Goal: Task Accomplishment & Management: Complete application form

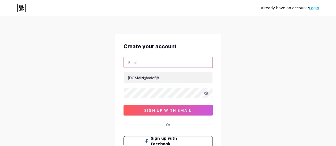
click at [180, 64] on input "text" at bounding box center [168, 62] width 89 height 11
type input "[EMAIL_ADDRESS][DOMAIN_NAME]"
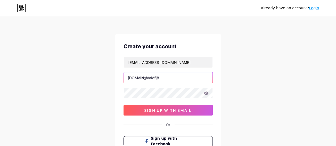
click at [178, 78] on input "text" at bounding box center [168, 77] width 89 height 11
type input "daicabinhduong"
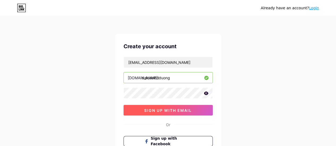
click at [174, 109] on span "sign up with email" at bounding box center [168, 110] width 48 height 5
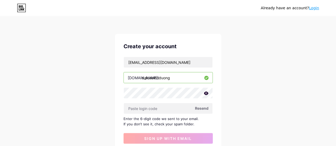
click at [205, 92] on icon at bounding box center [206, 93] width 5 height 3
click at [205, 92] on icon at bounding box center [205, 94] width 5 height 4
click at [204, 108] on span "Resend" at bounding box center [202, 109] width 14 height 6
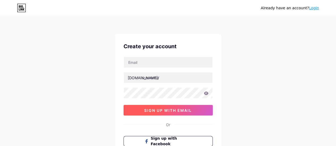
click at [182, 111] on span "sign up with email" at bounding box center [168, 110] width 48 height 5
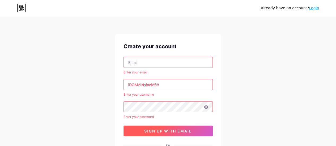
click at [182, 130] on span "sign up with email" at bounding box center [168, 131] width 48 height 5
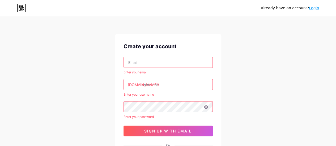
click at [168, 61] on input "text" at bounding box center [168, 62] width 89 height 11
type input "[EMAIL_ADDRESS][DOMAIN_NAME]"
click at [172, 87] on input "text" at bounding box center [168, 84] width 89 height 11
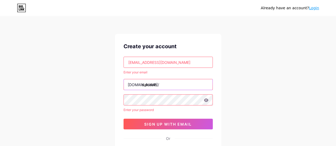
type input "daicabin"
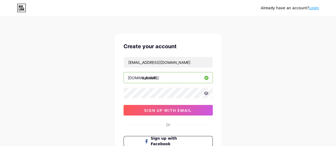
click at [176, 77] on input "daicabin" at bounding box center [168, 77] width 89 height 11
type input "daicabinhduong"
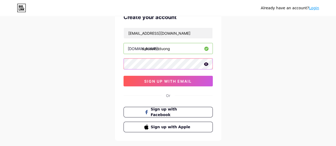
scroll to position [56, 0]
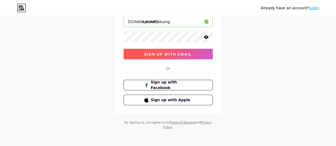
click at [180, 54] on span "sign up with email" at bounding box center [168, 54] width 48 height 5
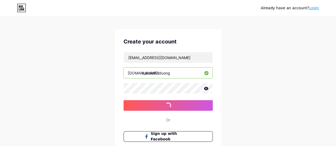
scroll to position [3, 0]
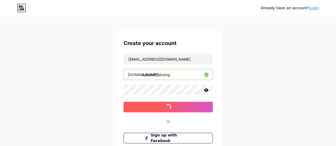
click at [182, 105] on span "sign up with email" at bounding box center [168, 107] width 48 height 5
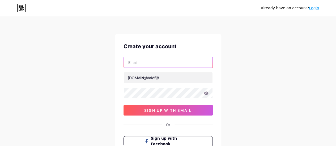
click at [175, 62] on input "text" at bounding box center [168, 62] width 89 height 11
type input "[EMAIL_ADDRESS][DOMAIN_NAME]"
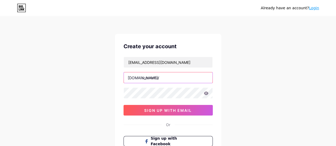
click at [171, 75] on input "text" at bounding box center [168, 77] width 89 height 11
type input "daicabinhduong"
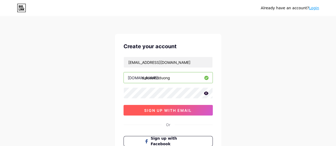
click at [172, 109] on span "sign up with email" at bounding box center [168, 110] width 48 height 5
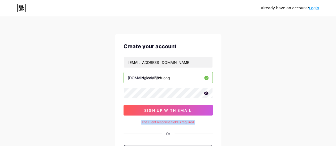
drag, startPoint x: 195, startPoint y: 121, endPoint x: 135, endPoint y: 124, distance: 60.3
click at [135, 124] on div "The client response field is required." at bounding box center [167, 122] width 89 height 5
copy div "The client response field is required."
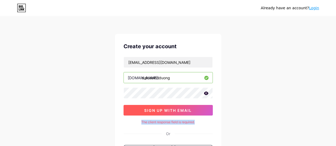
click at [192, 112] on button "sign up with email" at bounding box center [167, 110] width 89 height 11
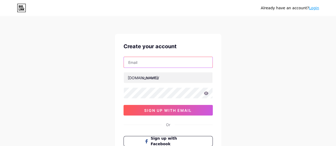
click at [153, 59] on input "text" at bounding box center [168, 62] width 89 height 11
type input "[EMAIL_ADDRESS][DOMAIN_NAME]"
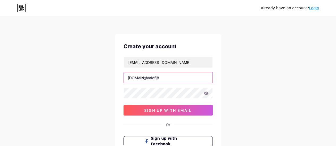
click at [160, 74] on input "text" at bounding box center [168, 77] width 89 height 11
type input "daicabinhduong"
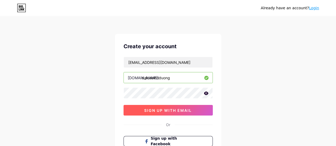
click at [172, 109] on span "sign up with email" at bounding box center [168, 110] width 48 height 5
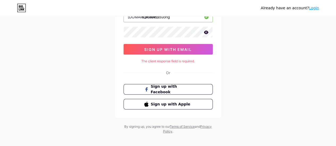
scroll to position [65, 0]
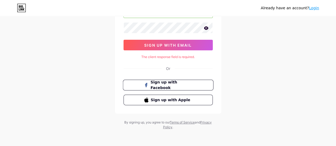
click at [201, 83] on button "Sign up with Facebook" at bounding box center [168, 85] width 91 height 11
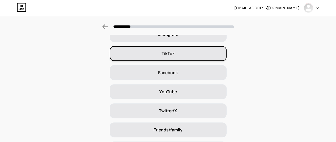
scroll to position [80, 0]
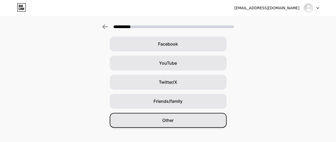
click at [213, 121] on div "Other" at bounding box center [168, 120] width 117 height 15
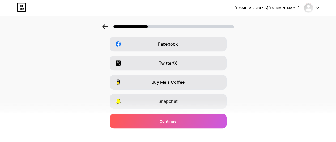
scroll to position [0, 0]
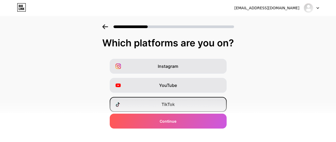
click at [206, 108] on div "TikTok" at bounding box center [168, 104] width 117 height 15
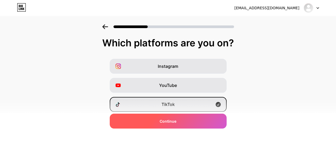
click at [208, 120] on div "Continue" at bounding box center [168, 121] width 117 height 15
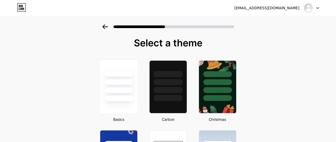
click at [136, 92] on div at bounding box center [118, 81] width 38 height 42
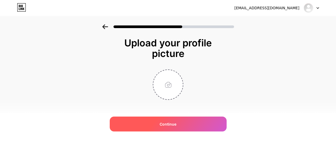
click at [207, 122] on div "Continue" at bounding box center [168, 124] width 117 height 15
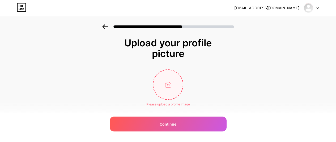
click at [162, 85] on input "file" at bounding box center [167, 84] width 29 height 29
type input "C:\fakepath\vip.jpg"
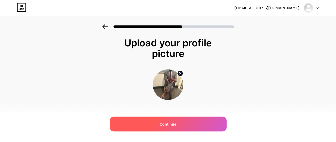
click at [188, 125] on div "Continue" at bounding box center [168, 124] width 117 height 15
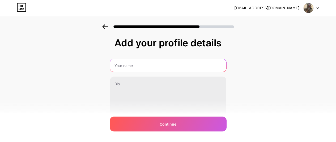
click at [157, 65] on input "text" at bounding box center [168, 65] width 116 height 13
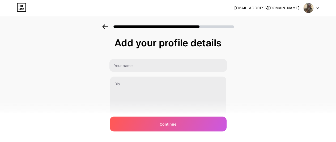
drag, startPoint x: 101, startPoint y: 88, endPoint x: 106, endPoint y: 88, distance: 5.0
click at [101, 88] on div "Add your profile details 0/255 Continue Error" at bounding box center [168, 84] width 336 height 121
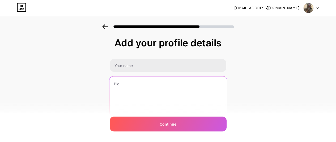
click at [123, 87] on textarea at bounding box center [167, 97] width 117 height 43
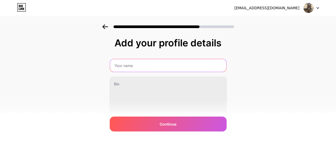
click at [129, 68] on input "text" at bounding box center [168, 65] width 116 height 13
type input "daicabinhduong"
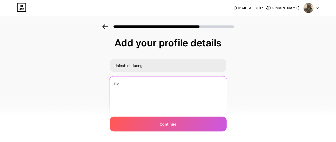
click at [175, 88] on textarea at bounding box center [167, 97] width 117 height 43
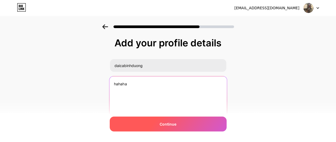
type textarea "hahaha"
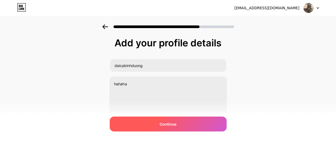
click at [194, 127] on div "Continue" at bounding box center [168, 124] width 117 height 15
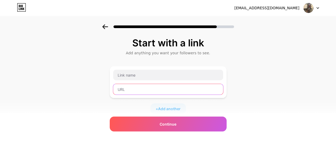
click at [170, 91] on input "text" at bounding box center [168, 89] width 110 height 11
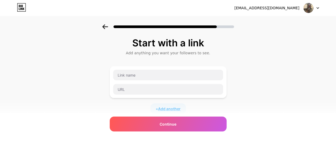
click at [173, 106] on span "Add another" at bounding box center [169, 109] width 23 height 6
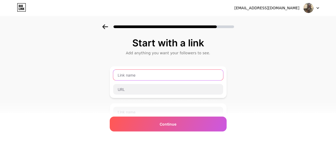
click at [181, 75] on input "text" at bounding box center [168, 75] width 110 height 11
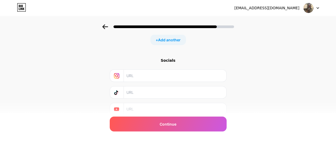
scroll to position [126, 0]
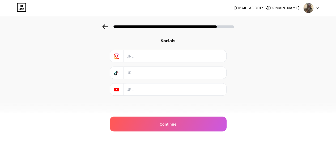
click at [213, 77] on input "text" at bounding box center [174, 73] width 96 height 12
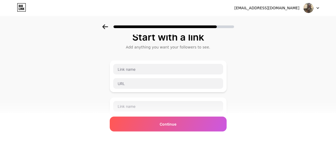
scroll to position [0, 0]
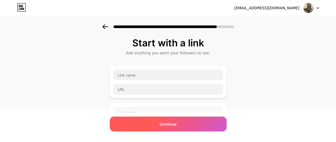
click at [210, 124] on div "Continue" at bounding box center [168, 124] width 117 height 15
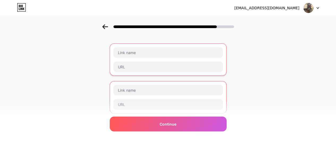
scroll to position [53, 0]
